Goal: Find specific page/section: Find specific page/section

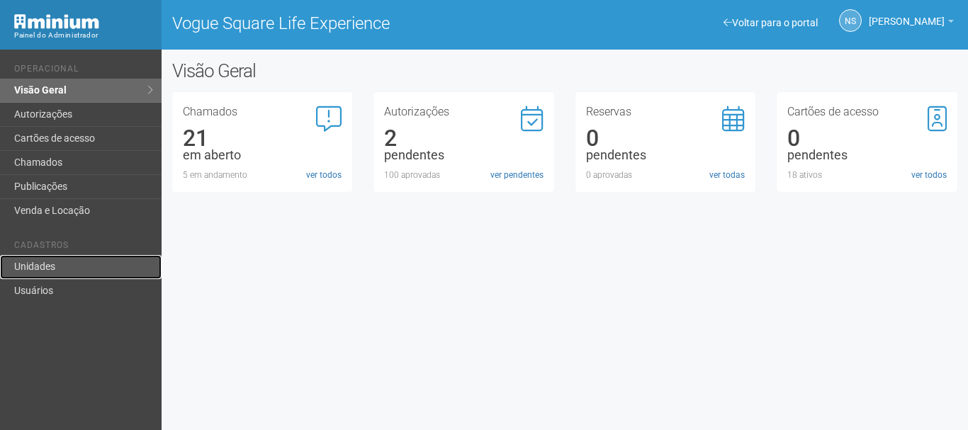
click at [130, 258] on link "Unidades" at bounding box center [81, 267] width 162 height 24
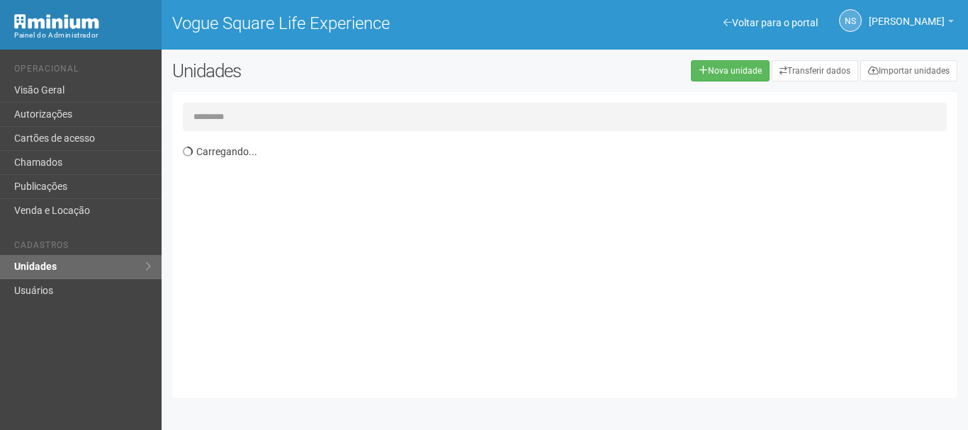
click at [261, 116] on input "text" at bounding box center [565, 117] width 764 height 28
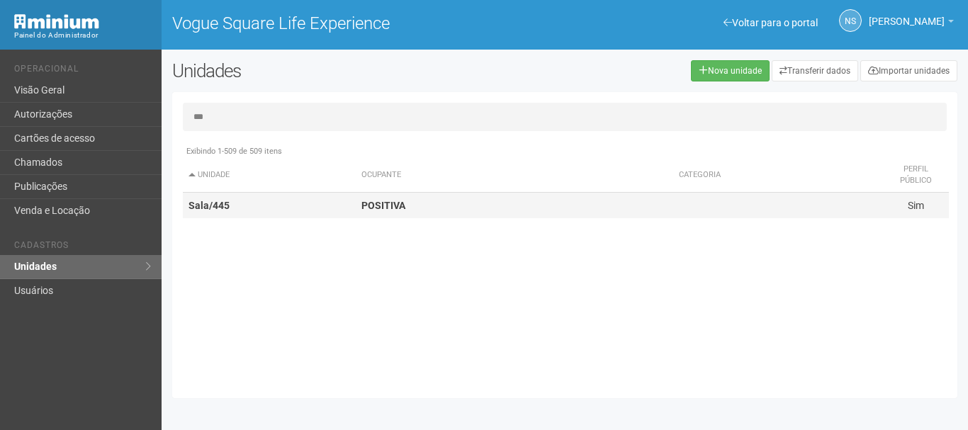
type input "***"
click at [378, 205] on strong "POSITIVA" at bounding box center [383, 205] width 44 height 11
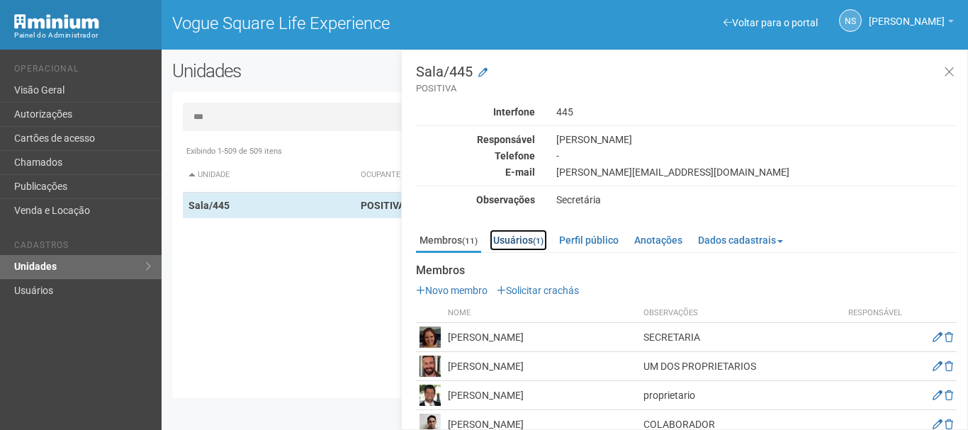
click at [541, 235] on link "Usuários (1)" at bounding box center [518, 240] width 57 height 21
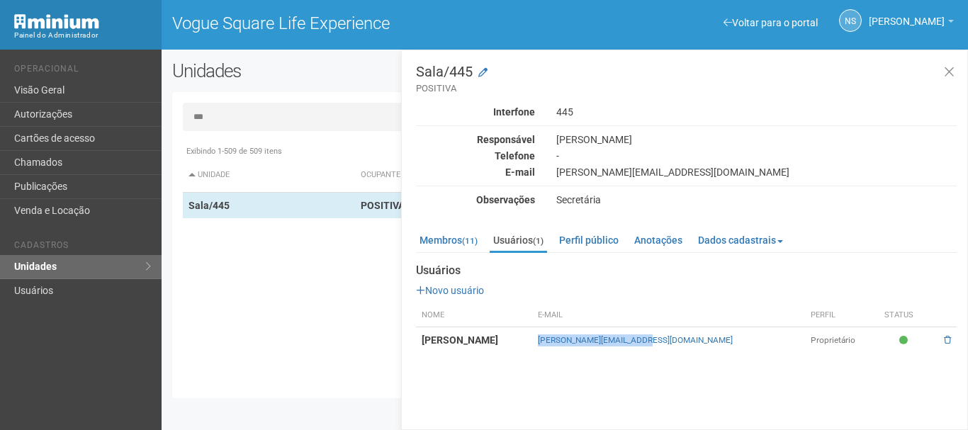
drag, startPoint x: 595, startPoint y: 337, endPoint x: 710, endPoint y: 344, distance: 115.0
click at [710, 344] on td "[PERSON_NAME][EMAIL_ADDRESS][DOMAIN_NAME]" at bounding box center [668, 340] width 273 height 26
copy link "[PERSON_NAME][EMAIL_ADDRESS][DOMAIN_NAME]"
click at [492, 223] on div "Membros (11) Usuários (1) Perfil público Anotações Dados cadastrais Proprietári…" at bounding box center [686, 288] width 541 height 130
click at [473, 228] on div "Membros (11) Usuários (1) Perfil público Anotações Dados cadastrais Proprietári…" at bounding box center [686, 288] width 541 height 130
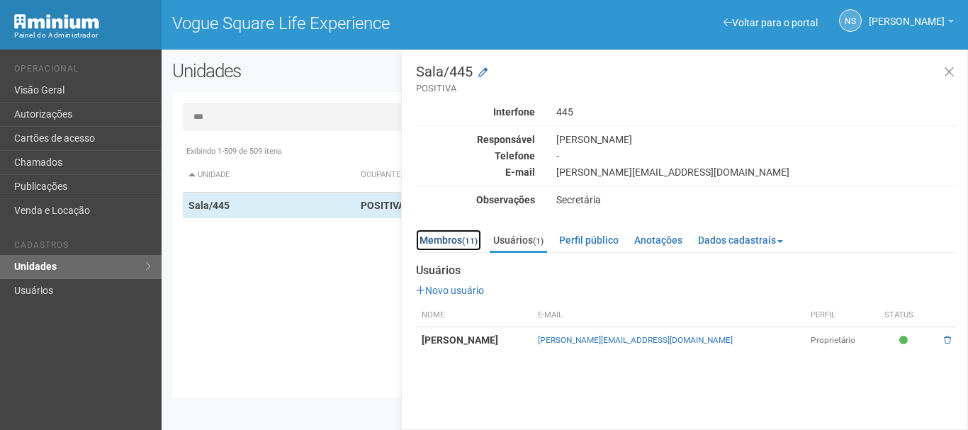
click at [472, 240] on small "(11)" at bounding box center [470, 241] width 16 height 10
